Goal: Transaction & Acquisition: Download file/media

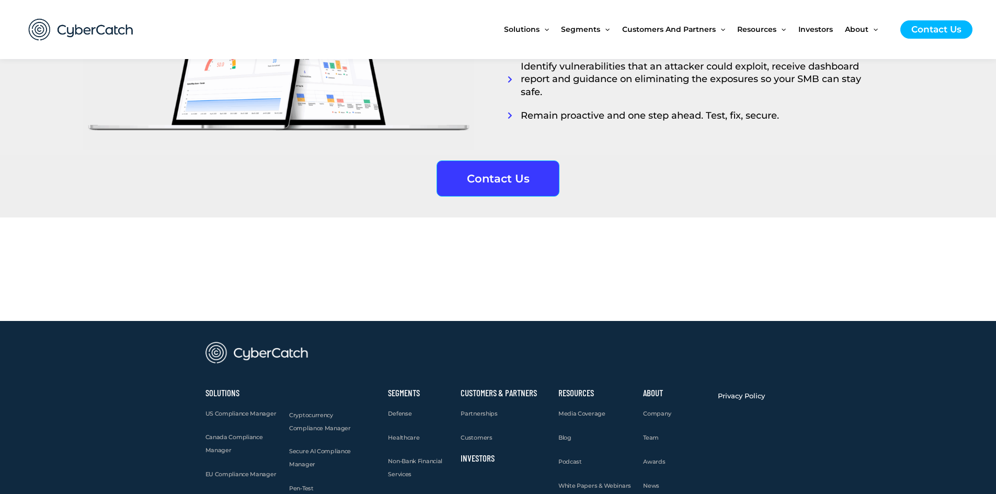
scroll to position [2557, 0]
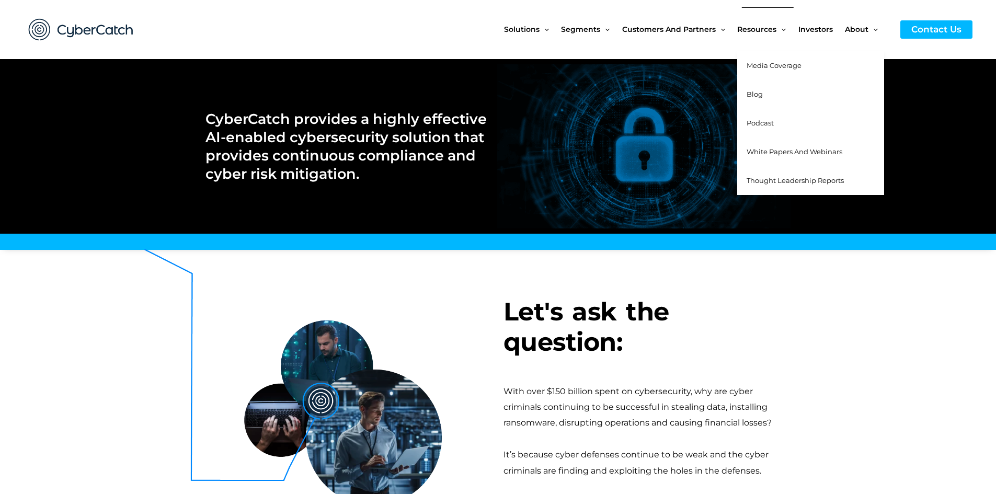
click at [761, 153] on span "White Papers and Webinars" at bounding box center [795, 151] width 96 height 8
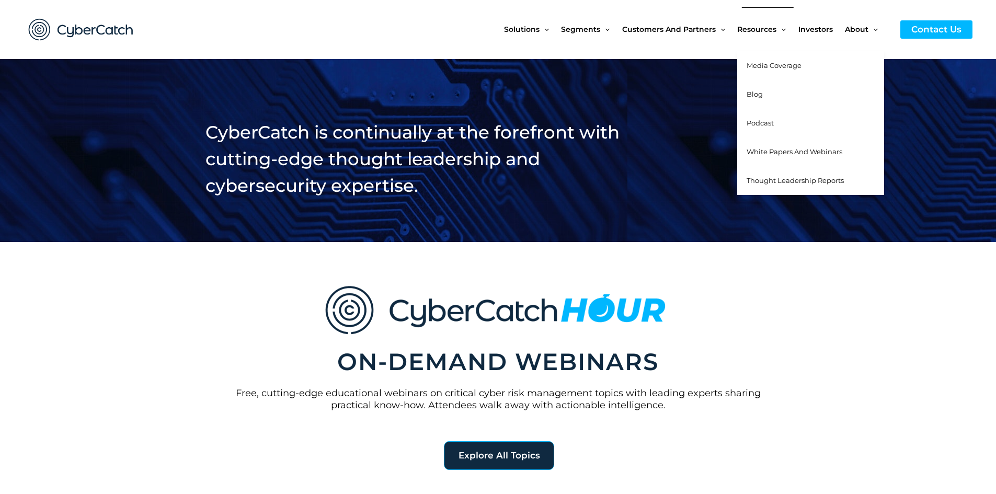
click at [771, 180] on span "Thought Leadership Reports" at bounding box center [795, 180] width 97 height 8
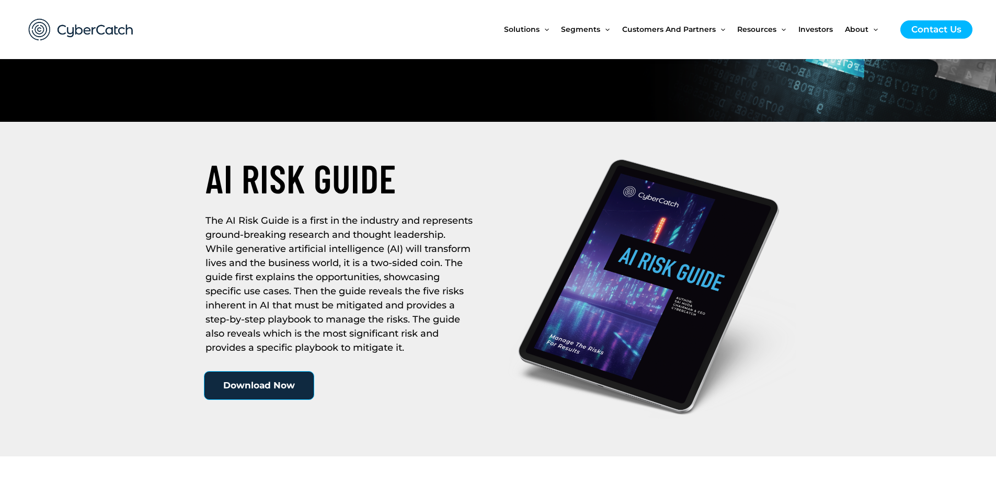
scroll to position [209, 0]
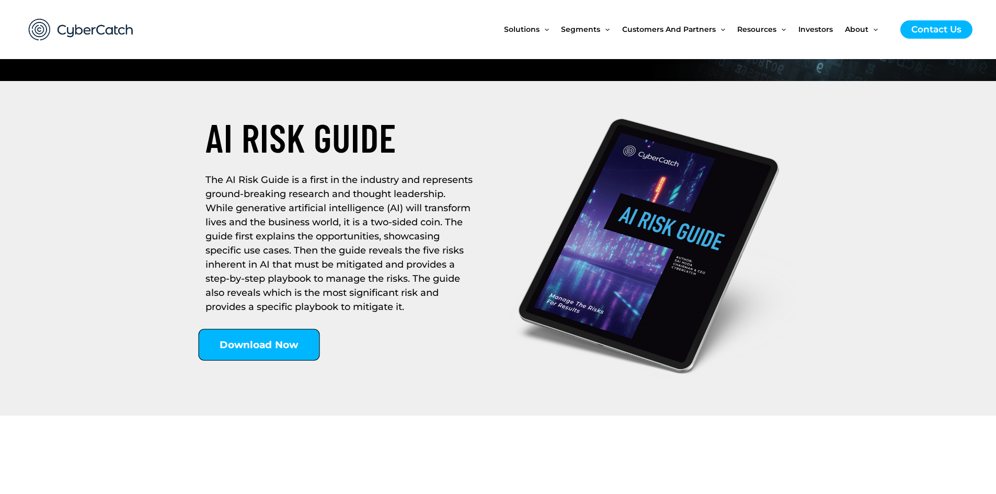
click at [277, 347] on span "Download Now" at bounding box center [259, 345] width 79 height 10
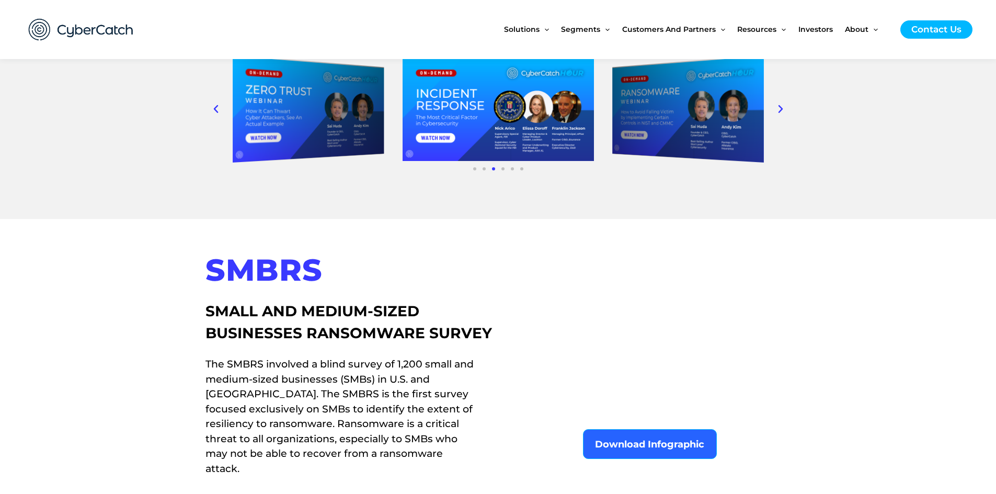
scroll to position [1934, 0]
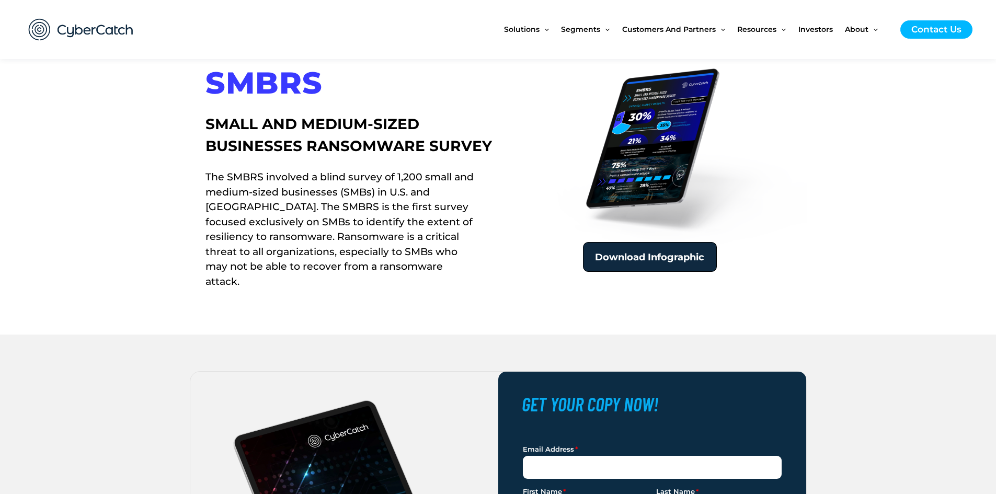
click at [640, 261] on span "Download Infographic" at bounding box center [649, 257] width 109 height 9
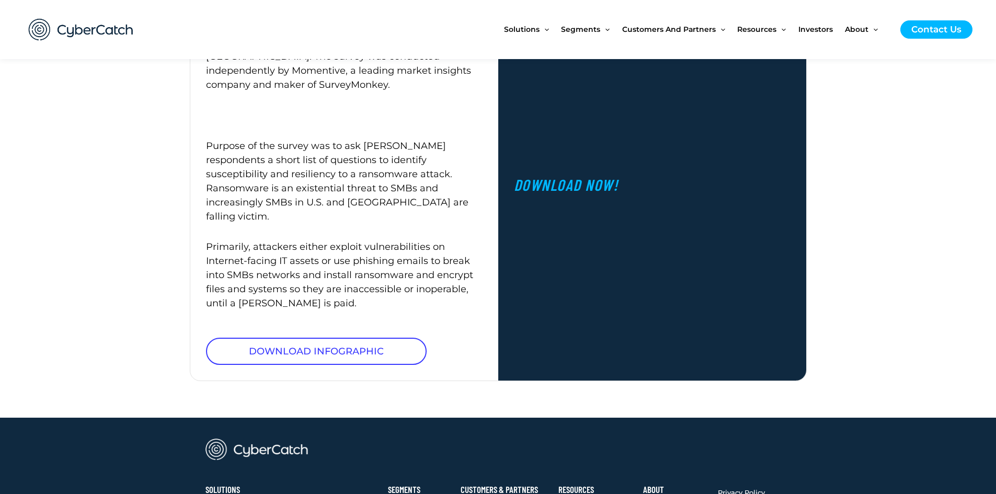
scroll to position [575, 0]
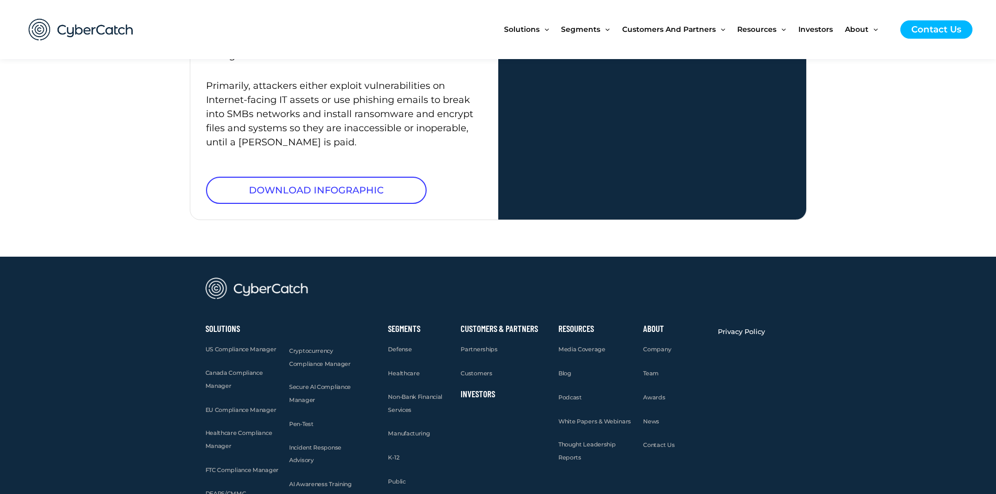
click at [375, 186] on span "DOWNLOAD INFOGRAPHIC" at bounding box center [316, 190] width 135 height 9
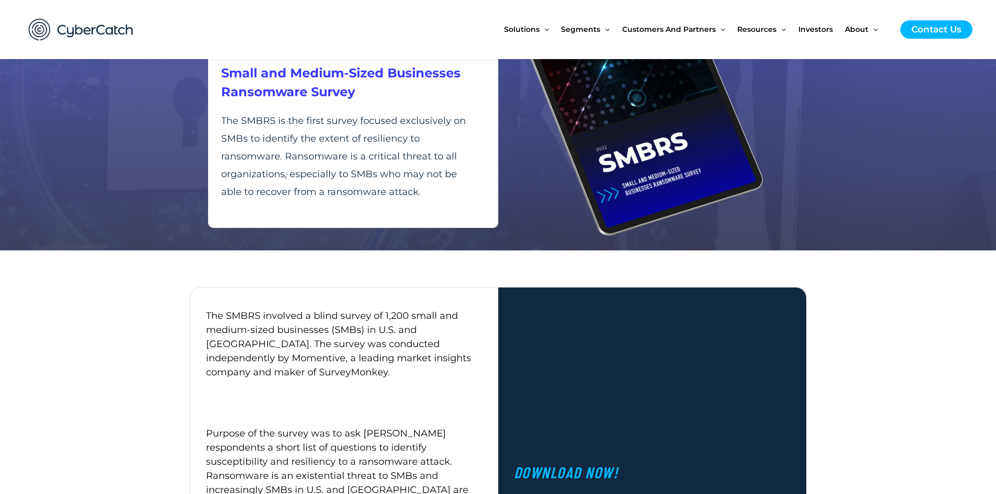
scroll to position [0, 0]
